Goal: Find specific page/section: Find specific page/section

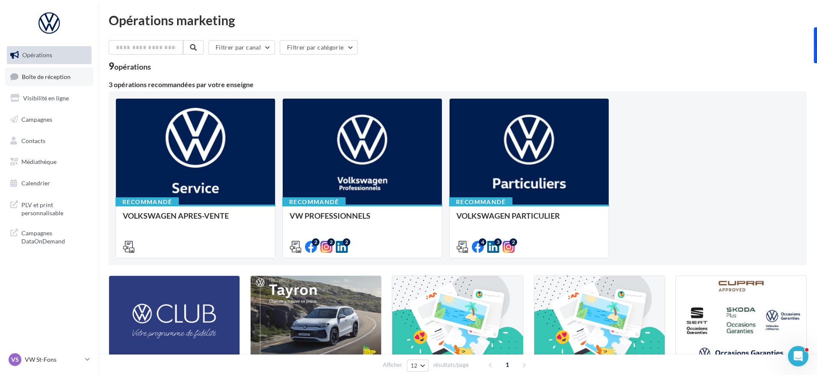
click at [43, 78] on span "Boîte de réception" at bounding box center [46, 76] width 49 height 7
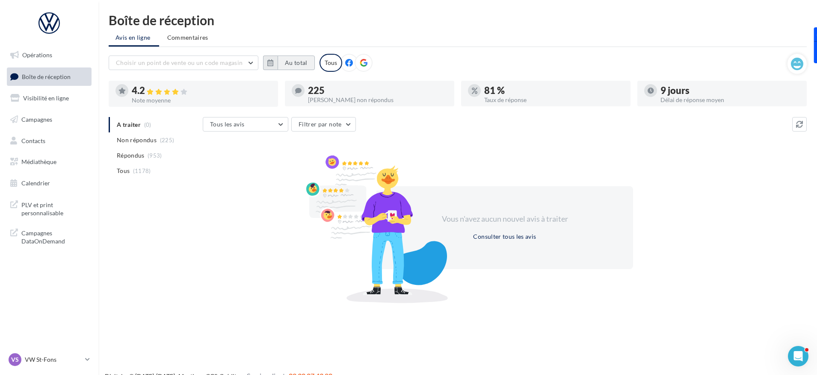
click at [281, 59] on button "Au total" at bounding box center [296, 63] width 37 height 15
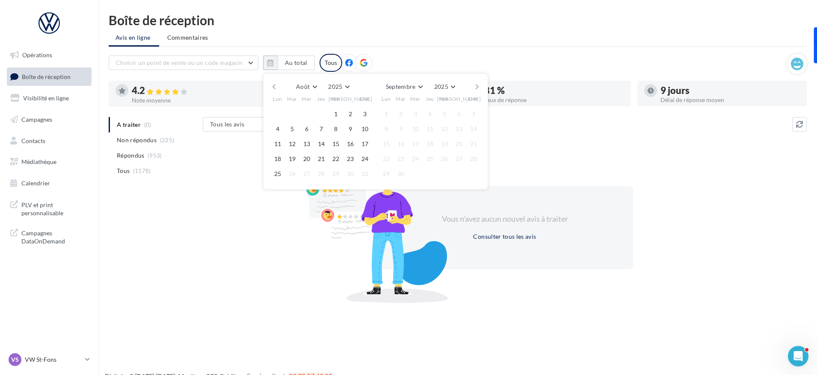
click at [275, 88] on button "button" at bounding box center [273, 87] width 7 height 12
click at [293, 114] on button "1" at bounding box center [292, 114] width 13 height 13
click at [322, 176] on button "31" at bounding box center [321, 174] width 13 height 13
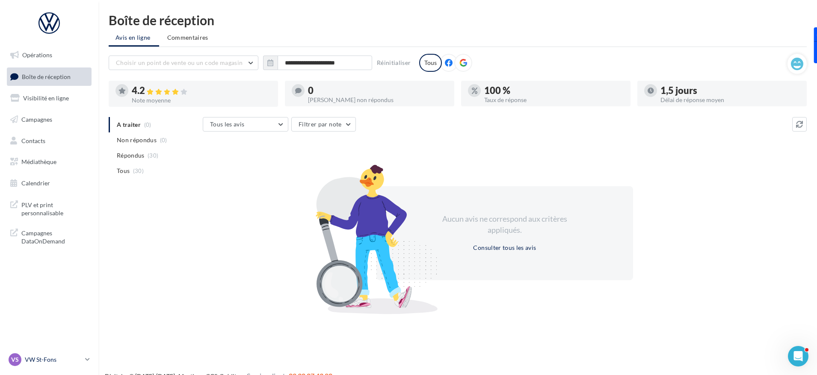
click at [45, 358] on p "VW St-Fons" at bounding box center [53, 360] width 57 height 9
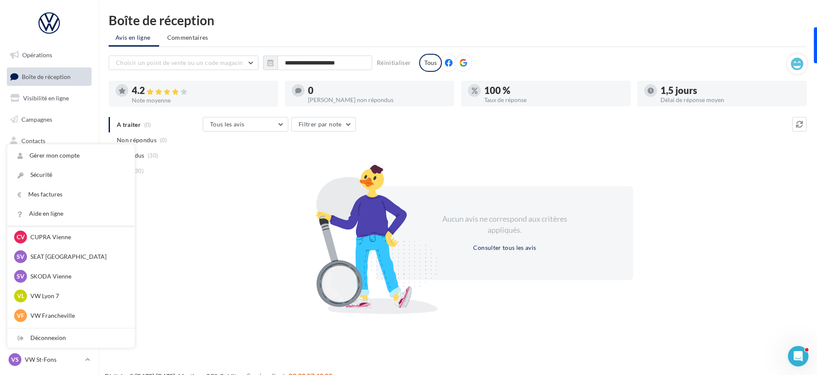
scroll to position [43, 0]
click at [73, 295] on p "VW Lyon 7" at bounding box center [77, 295] width 94 height 9
